Goal: Information Seeking & Learning: Learn about a topic

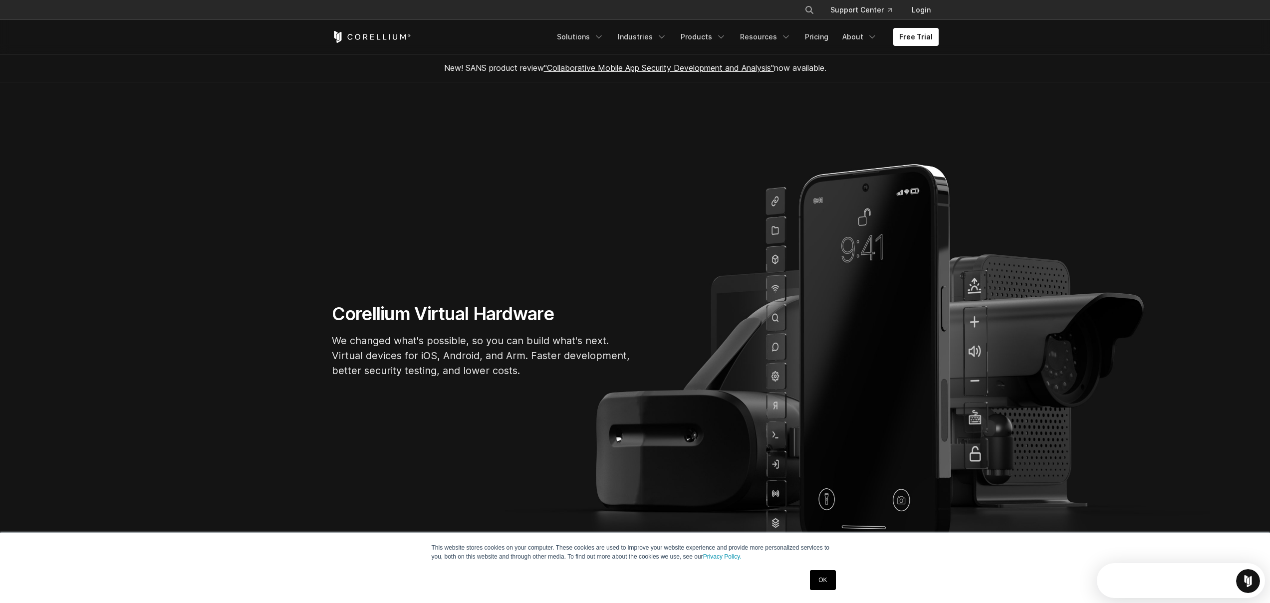
click at [816, 587] on link "OK" at bounding box center [822, 580] width 25 height 20
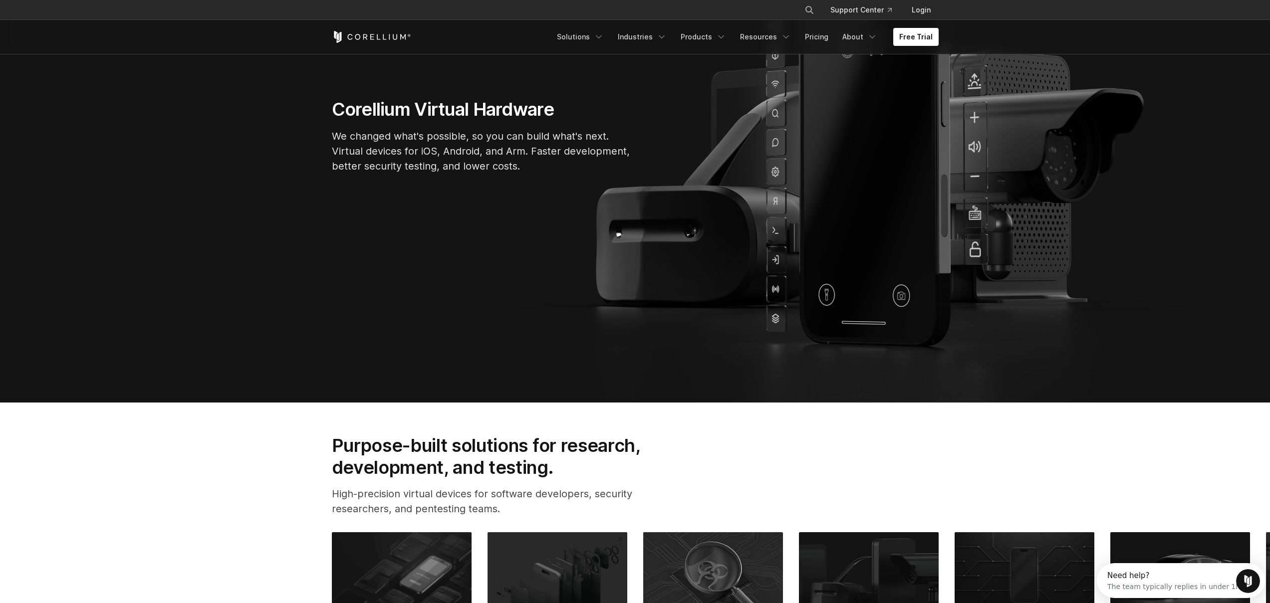
scroll to position [430, 0]
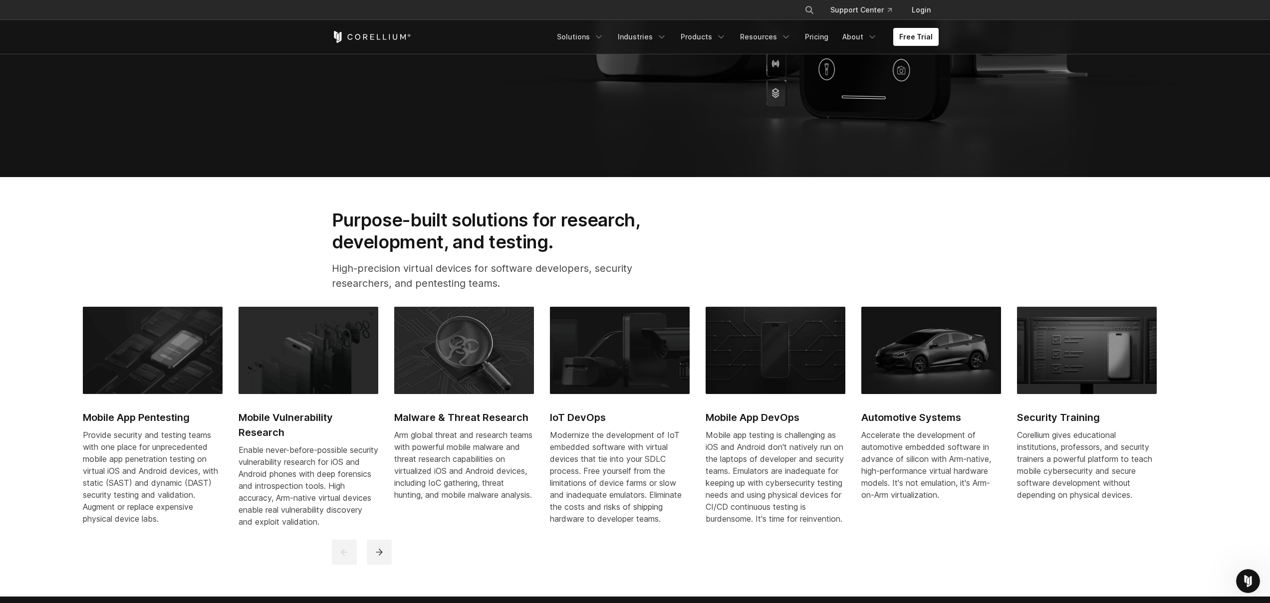
drag, startPoint x: 1104, startPoint y: 442, endPoint x: 937, endPoint y: 444, distance: 166.6
click at [937, 444] on div "Mobile App Pentesting Provide security and testing teams with one place for unp…" at bounding box center [627, 423] width 1089 height 232
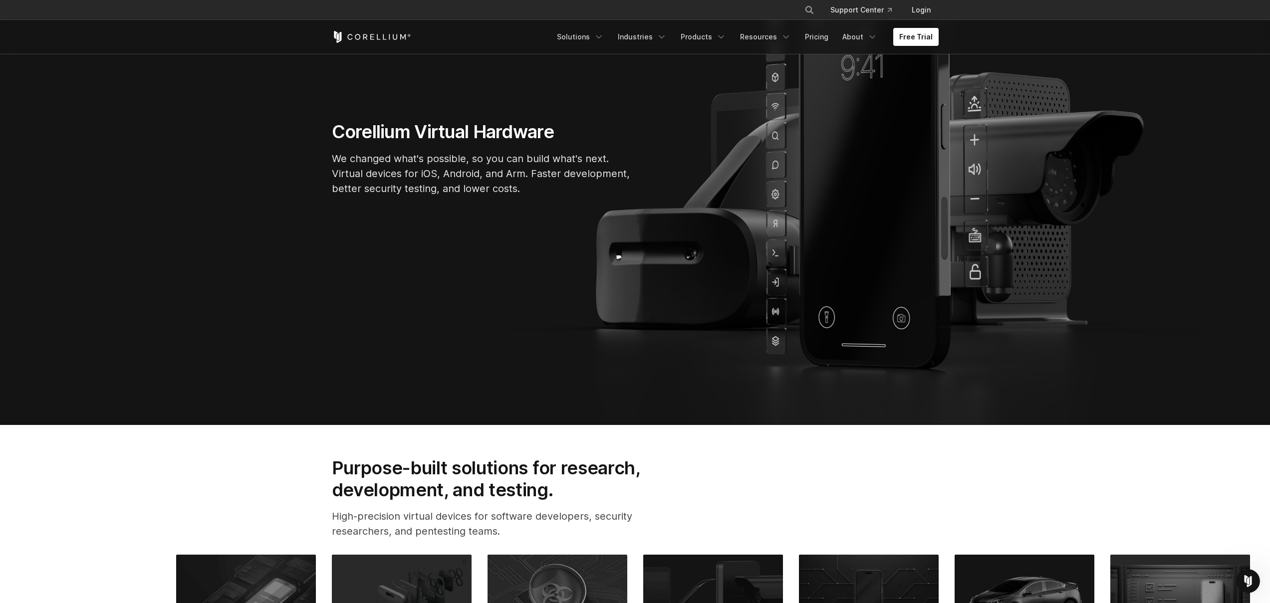
scroll to position [0, 0]
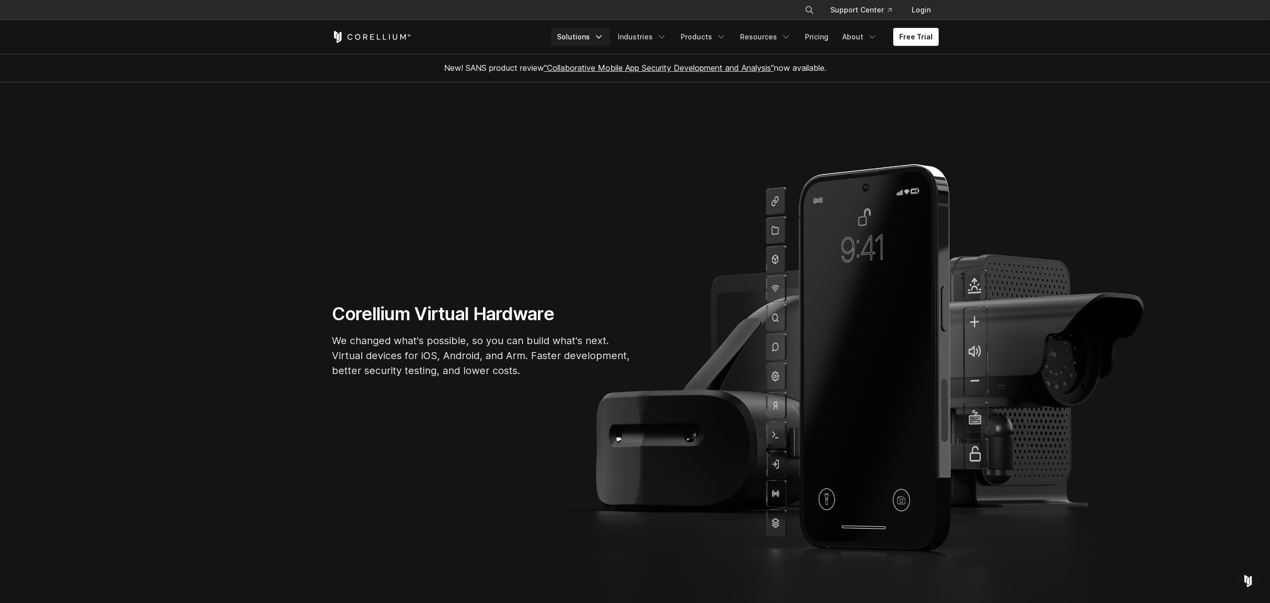
click at [583, 33] on link "Solutions" at bounding box center [580, 37] width 59 height 18
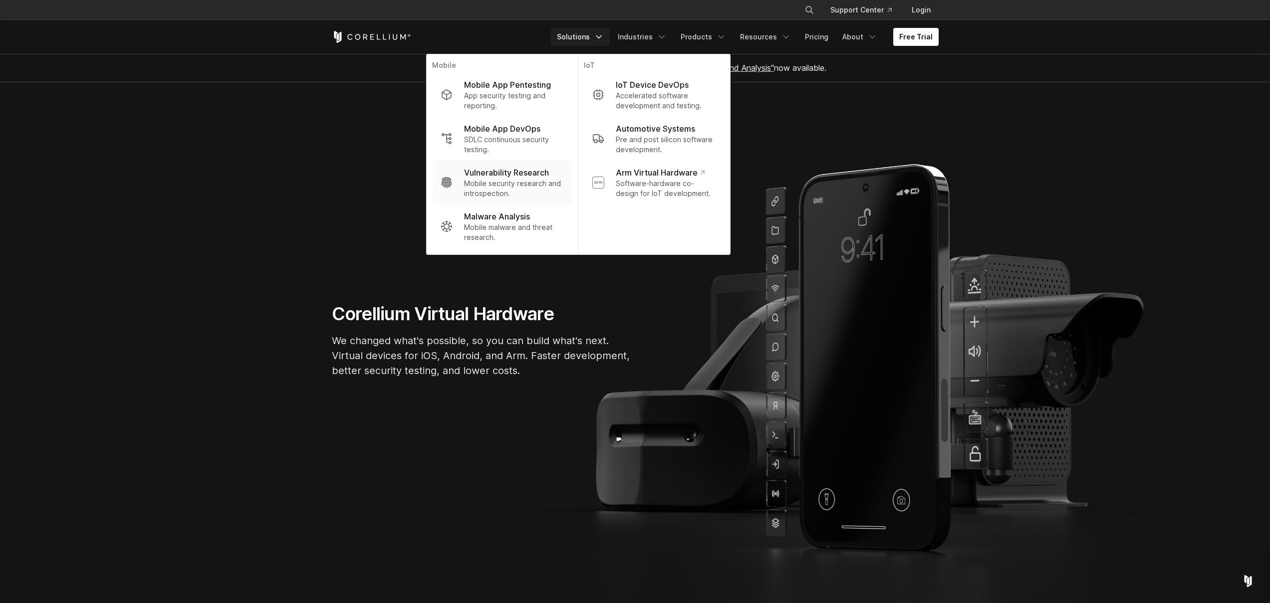
click at [520, 170] on p "Vulnerability Research" at bounding box center [506, 173] width 85 height 12
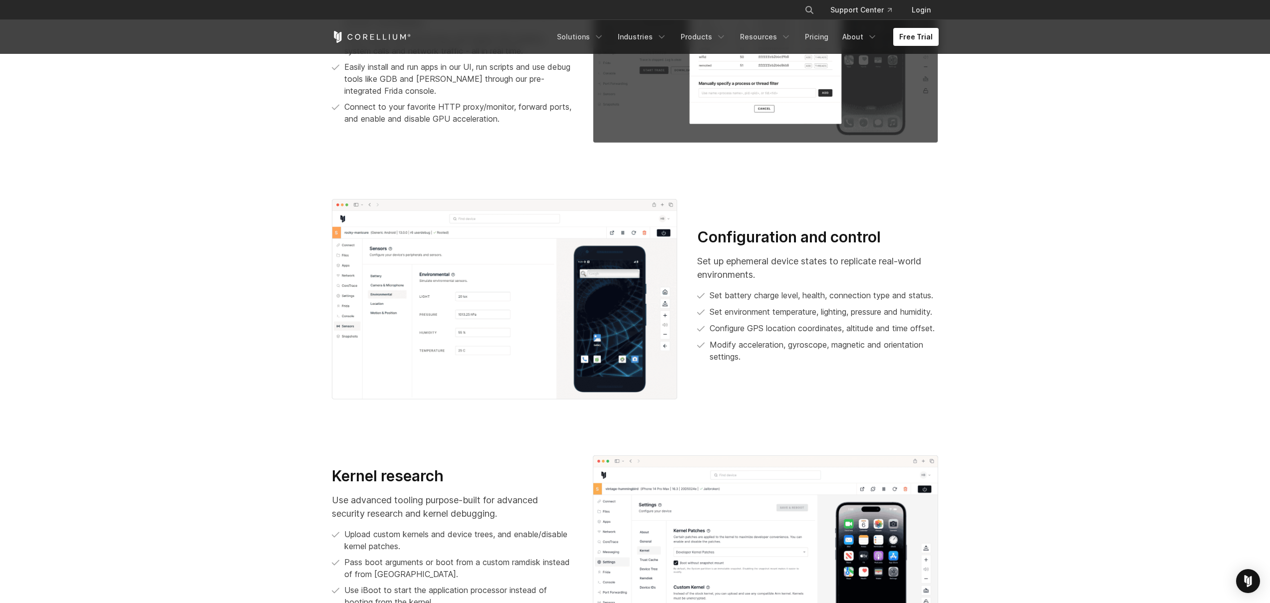
scroll to position [1113, 0]
